Goal: Navigation & Orientation: Find specific page/section

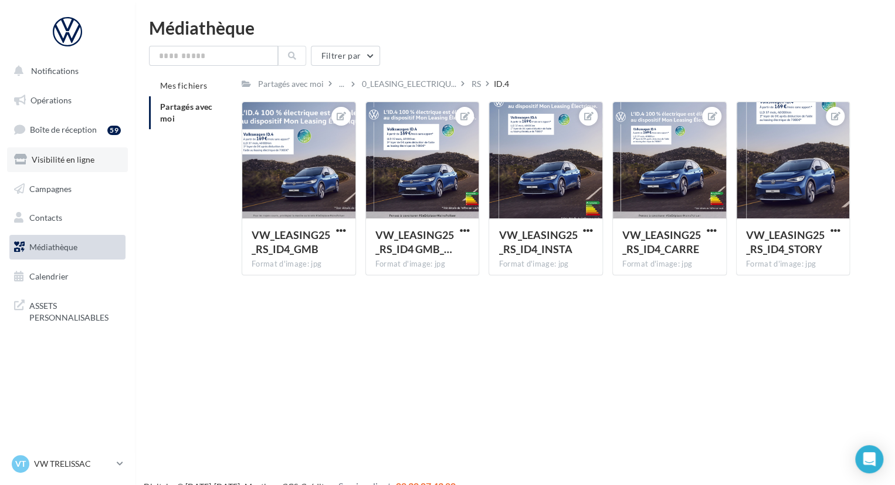
click at [84, 165] on link "Visibilité en ligne" at bounding box center [67, 159] width 121 height 25
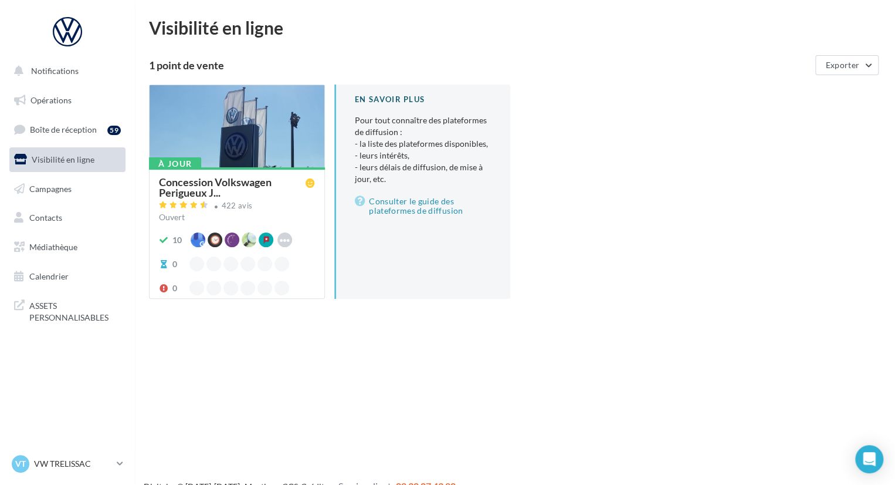
click at [246, 139] on div at bounding box center [237, 126] width 175 height 83
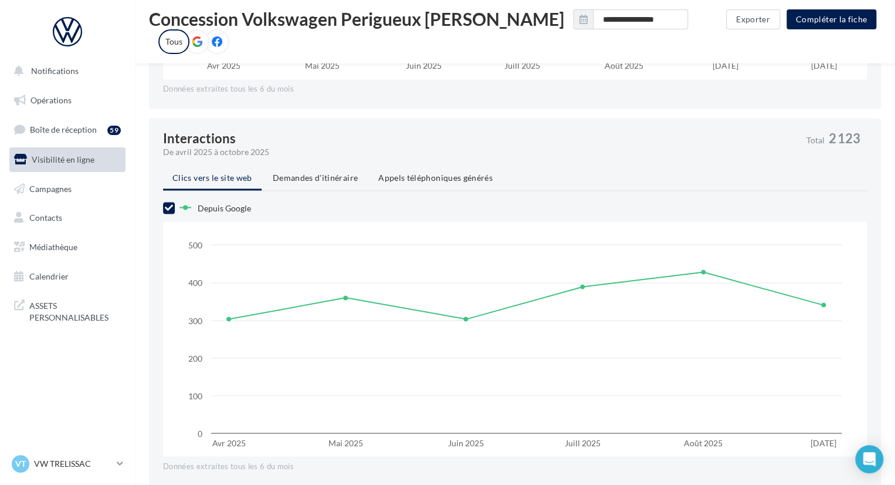
scroll to position [849, 0]
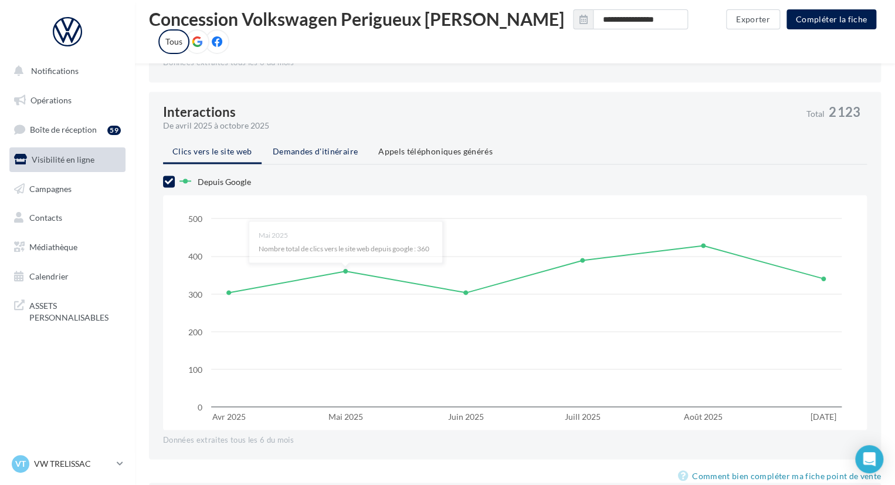
click at [332, 156] on li "Demandes d'itinéraire" at bounding box center [315, 151] width 104 height 21
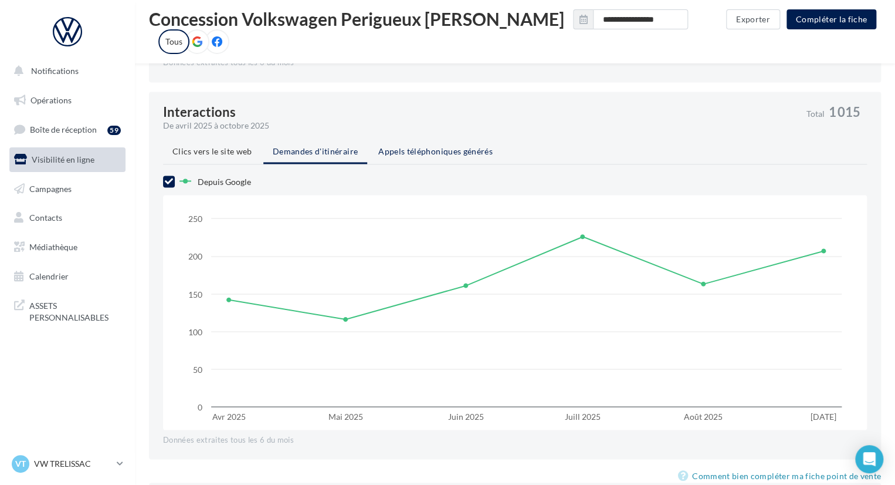
click at [421, 157] on li "Appels téléphoniques générés" at bounding box center [435, 151] width 133 height 21
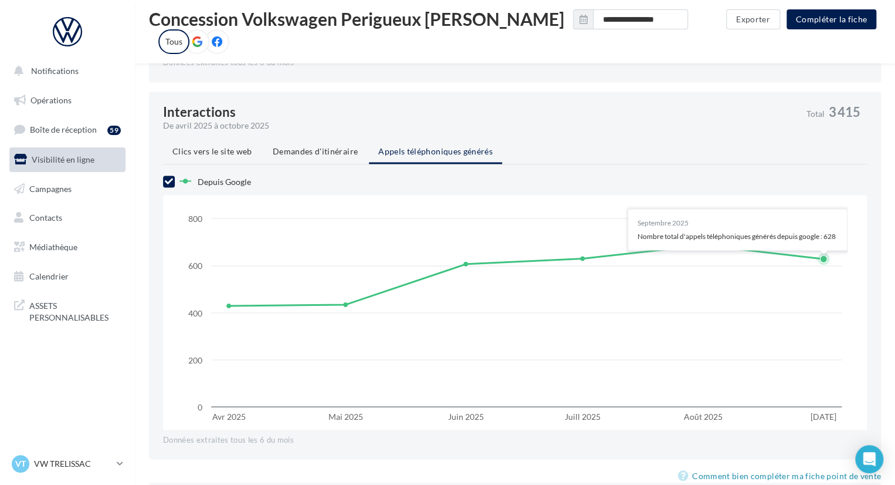
click at [819, 235] on rect at bounding box center [515, 312] width 666 height 235
click at [821, 235] on rect at bounding box center [515, 312] width 666 height 235
drag, startPoint x: 838, startPoint y: 233, endPoint x: 825, endPoint y: 248, distance: 20.4
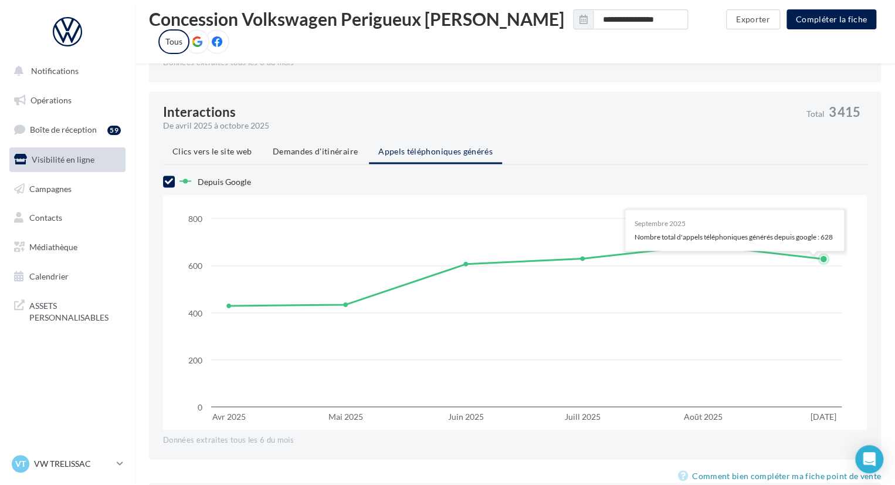
click at [825, 248] on rect at bounding box center [515, 312] width 666 height 235
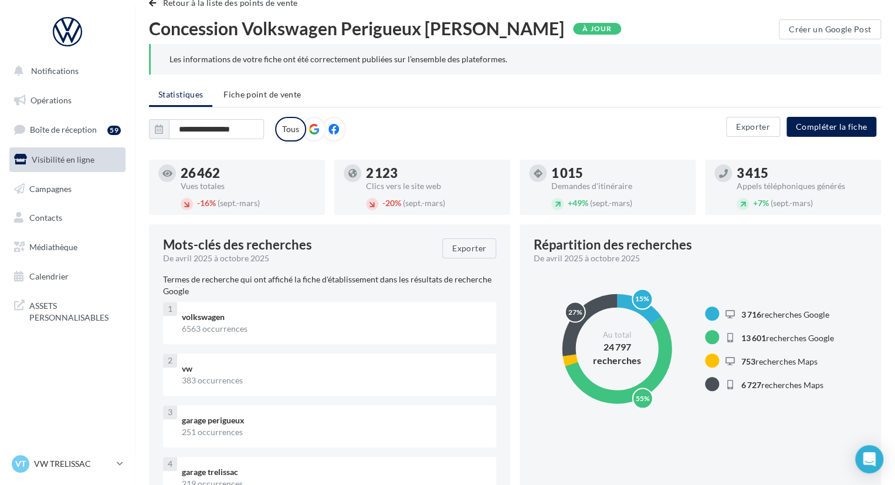
scroll to position [0, 0]
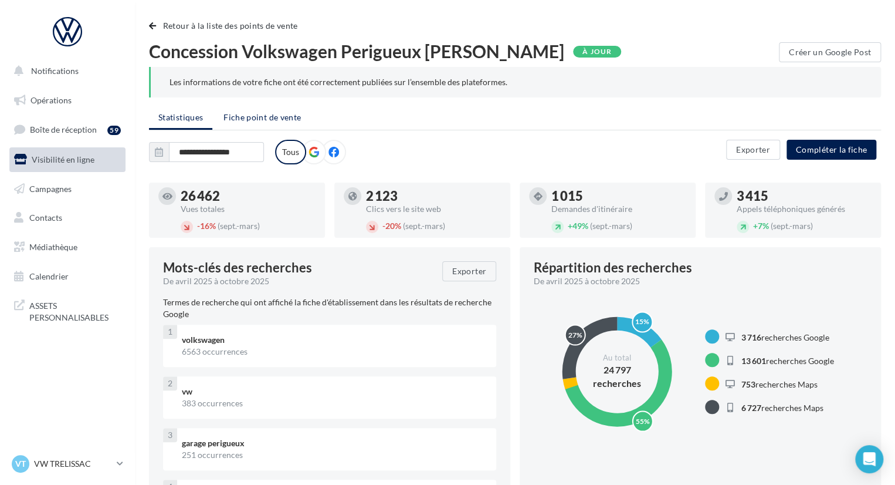
click at [293, 116] on span "Fiche point de vente" at bounding box center [262, 117] width 77 height 10
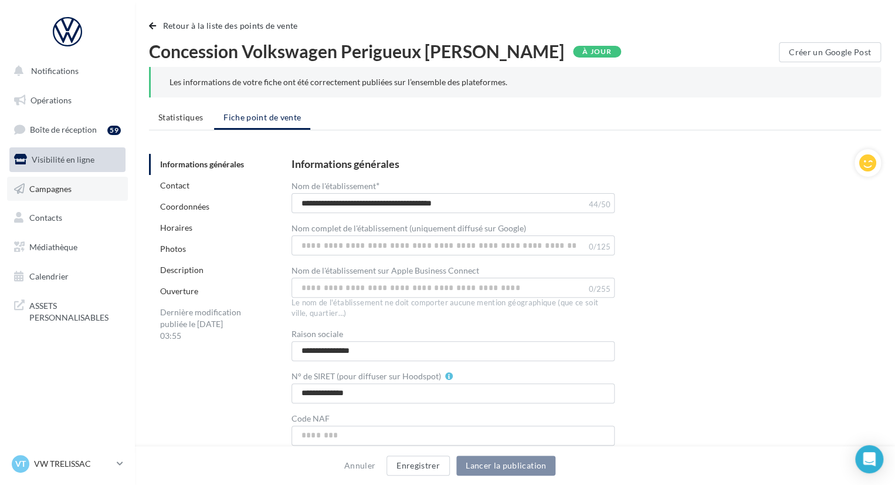
click at [63, 188] on span "Campagnes" at bounding box center [50, 188] width 42 height 10
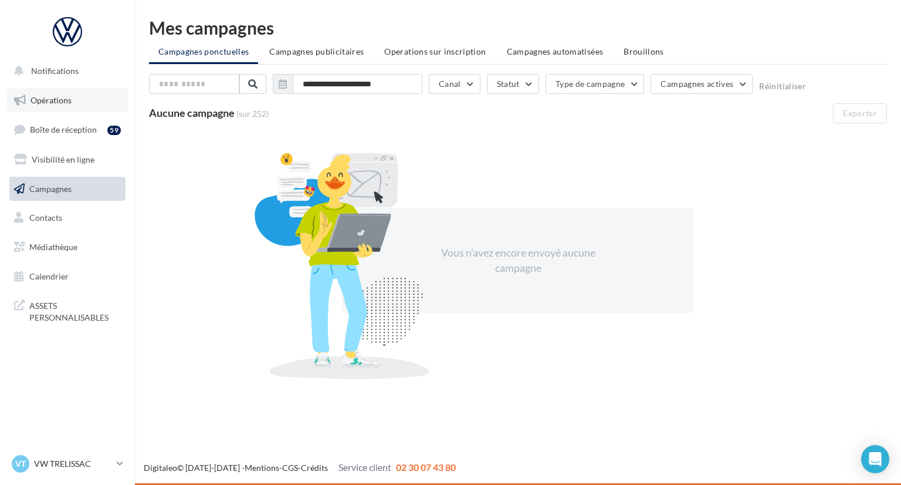
click at [66, 106] on link "Opérations" at bounding box center [67, 100] width 121 height 25
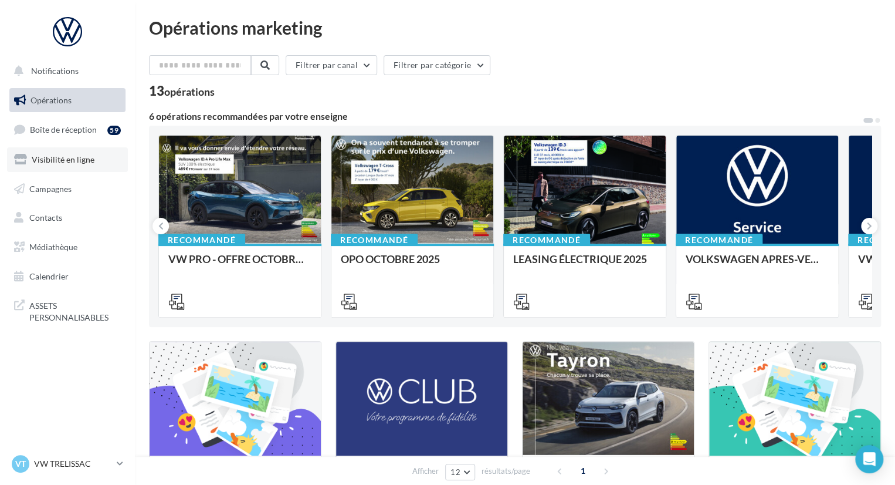
click at [78, 160] on span "Visibilité en ligne" at bounding box center [63, 159] width 63 height 10
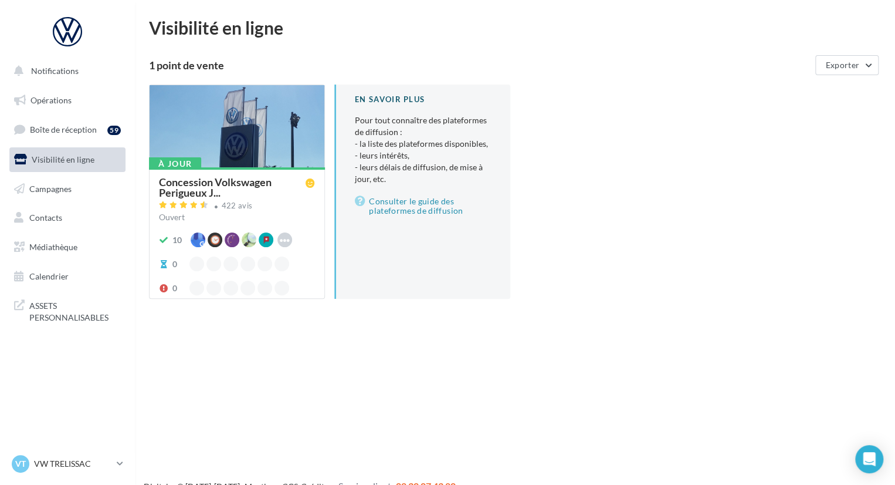
click at [212, 130] on div at bounding box center [237, 126] width 175 height 83
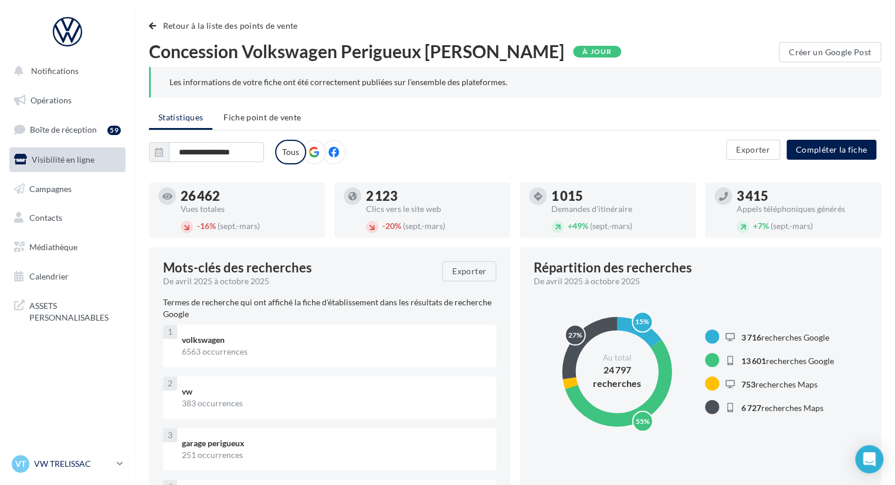
click at [92, 462] on p "VW TRELISSAC" at bounding box center [73, 464] width 78 height 12
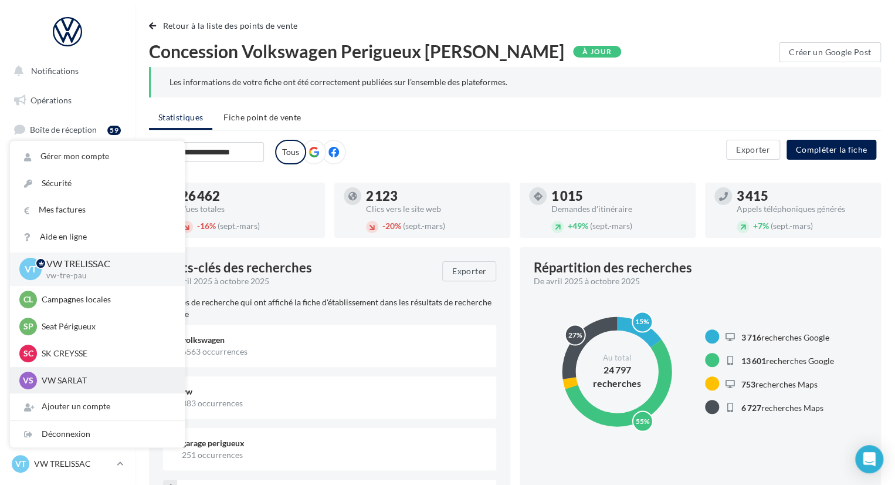
click at [102, 378] on p "VW SARLAT" at bounding box center [106, 380] width 129 height 12
